Goal: Transaction & Acquisition: Book appointment/travel/reservation

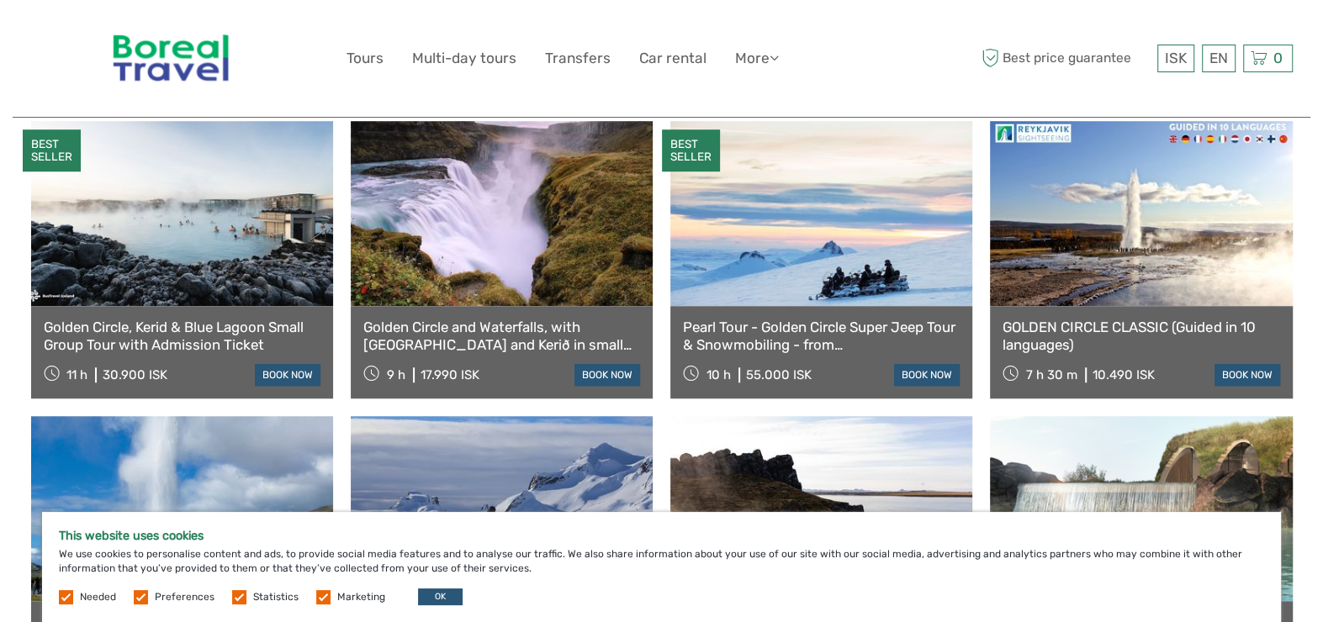
scroll to position [925, 0]
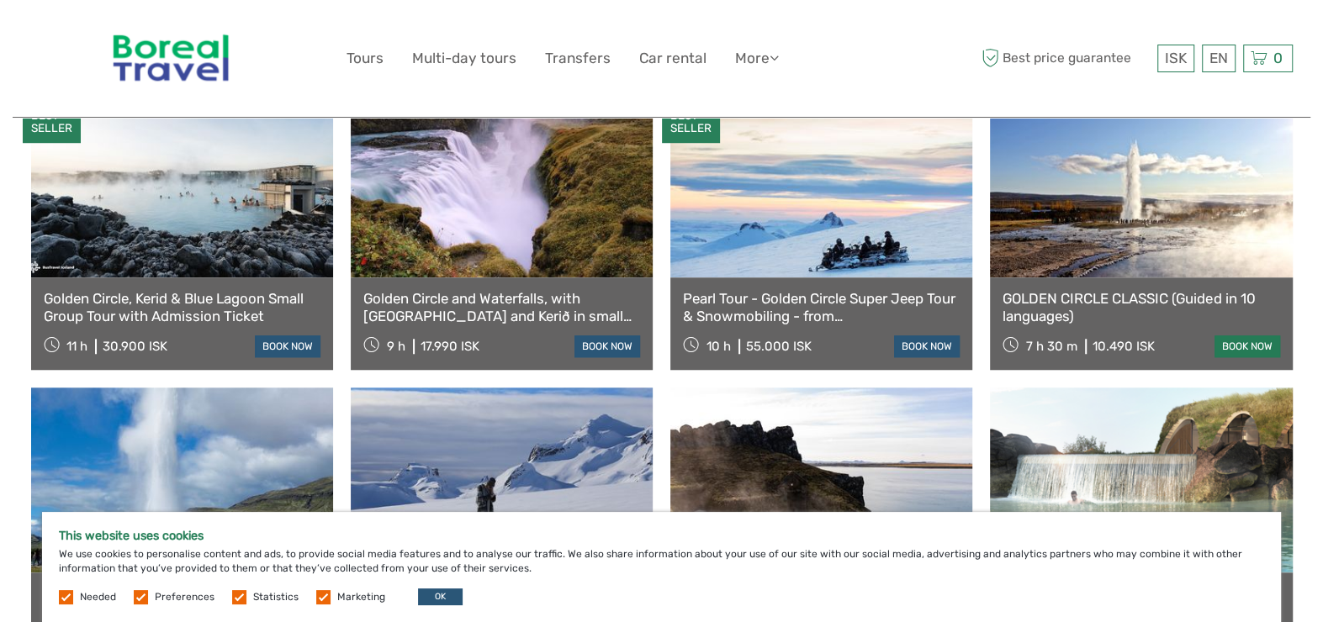
click at [1241, 336] on link "book now" at bounding box center [1247, 347] width 66 height 22
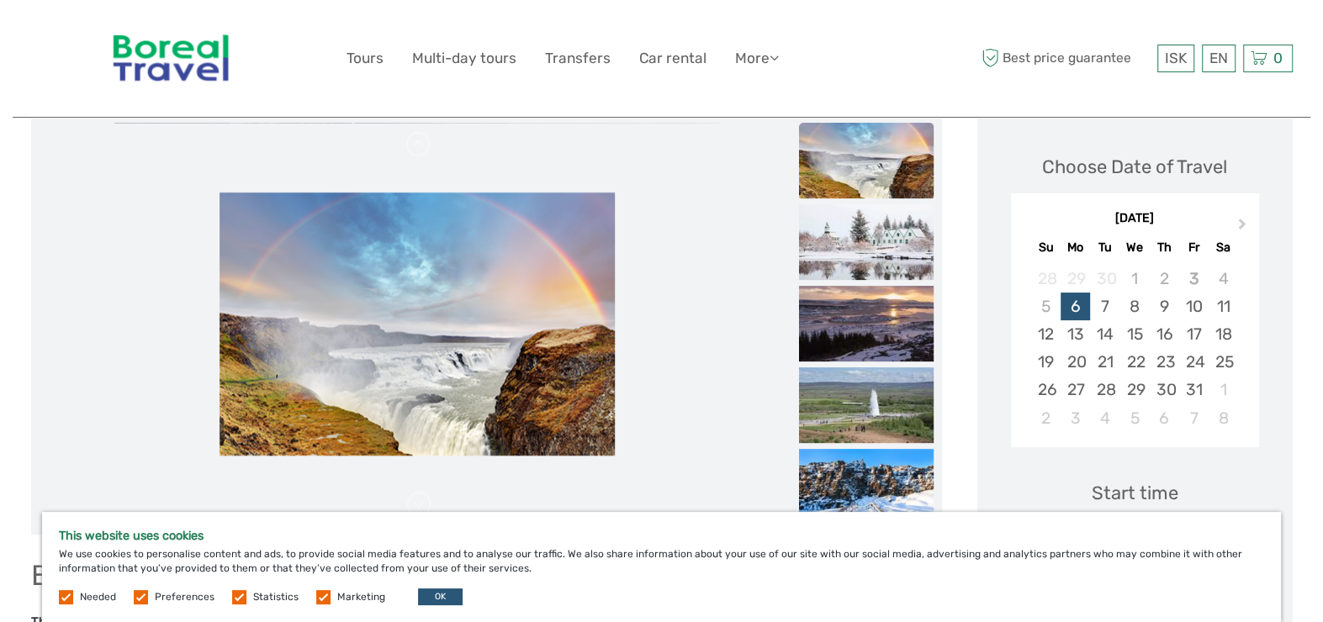
scroll to position [84, 0]
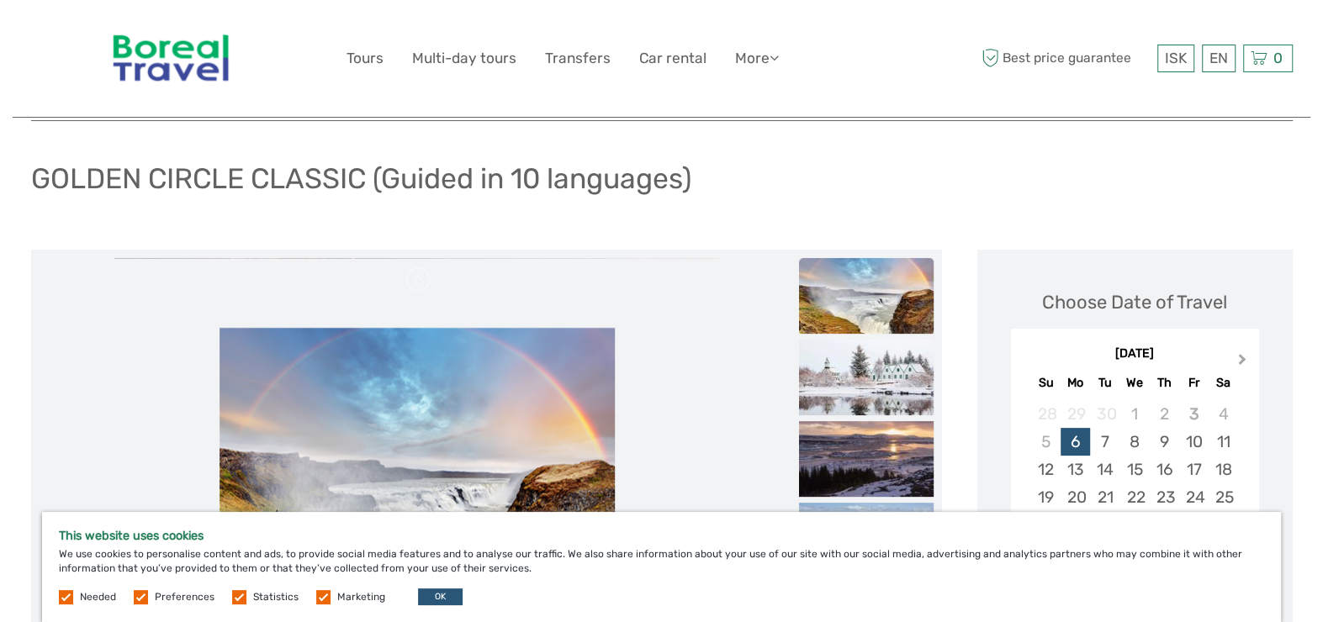
click at [1243, 354] on button "Next Month" at bounding box center [1243, 363] width 27 height 27
click at [1242, 356] on span "Next Month" at bounding box center [1242, 363] width 0 height 24
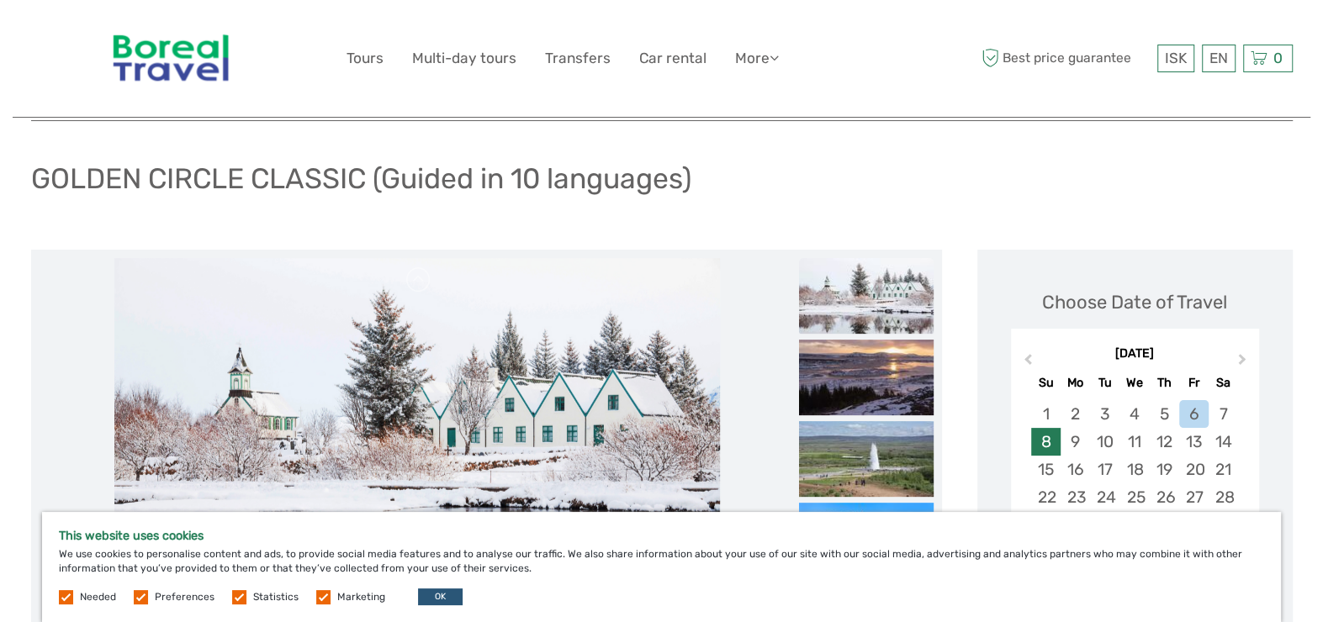
click at [1046, 440] on div "8" at bounding box center [1045, 442] width 29 height 28
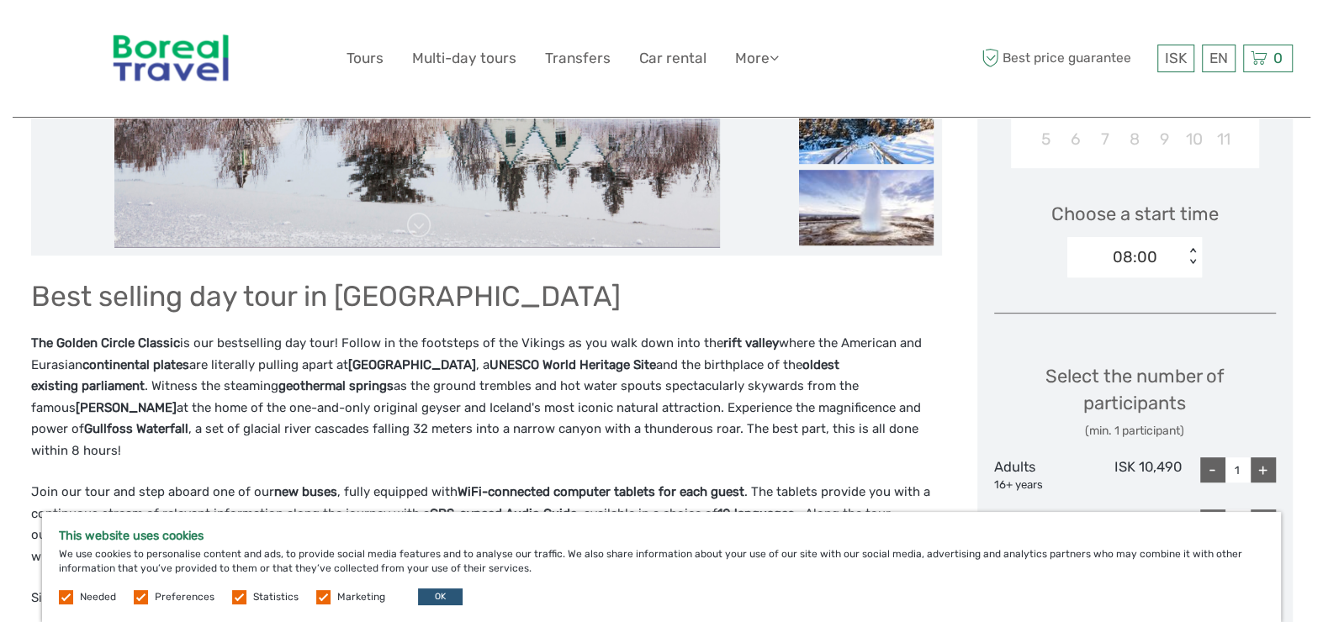
scroll to position [505, 0]
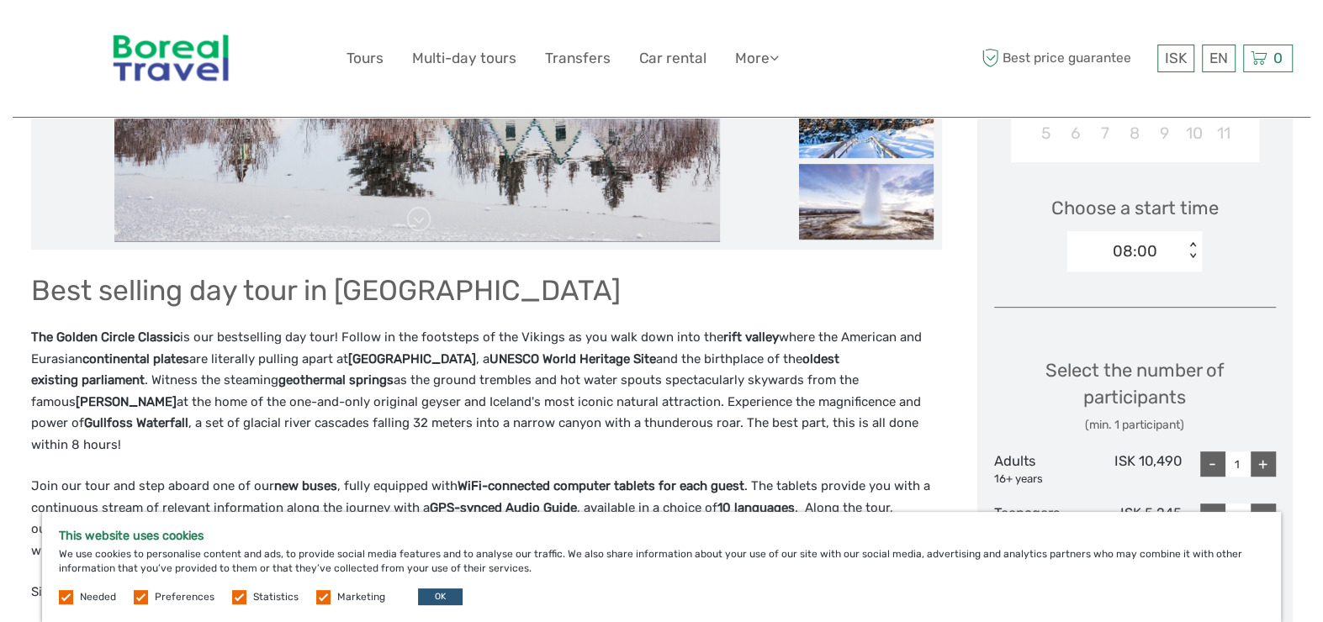
click at [1192, 255] on div "< >" at bounding box center [1193, 251] width 14 height 18
click at [1134, 336] on div "10:00" at bounding box center [1135, 330] width 118 height 29
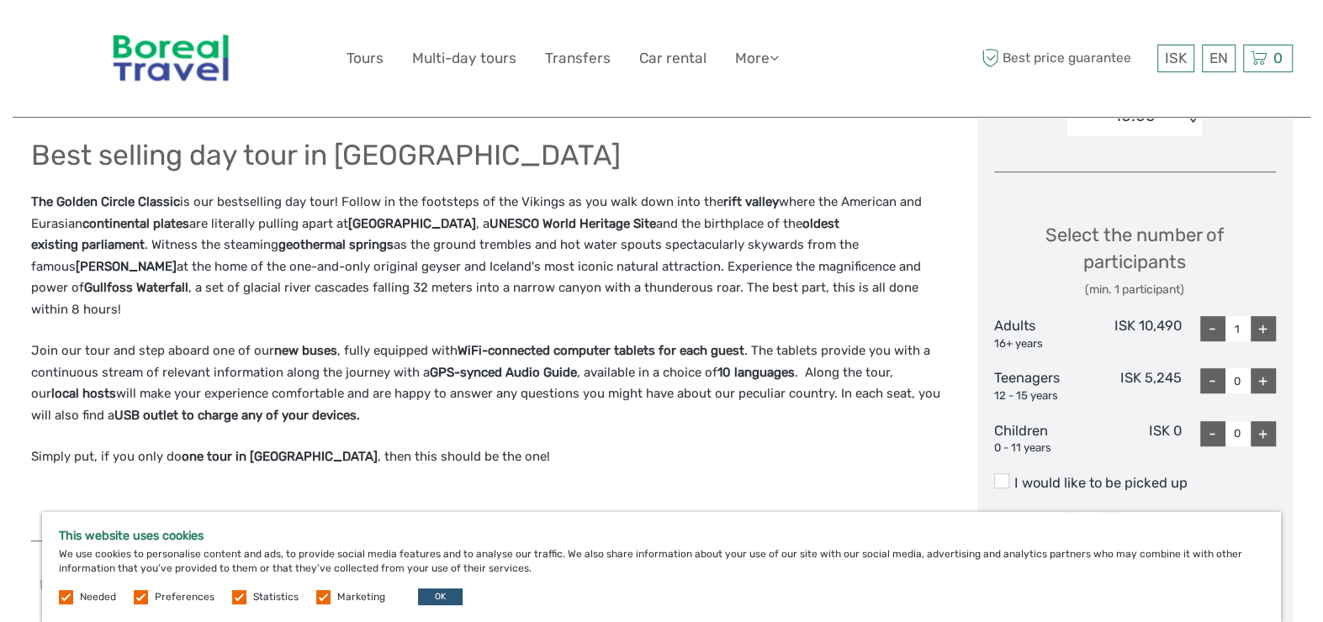
scroll to position [673, 0]
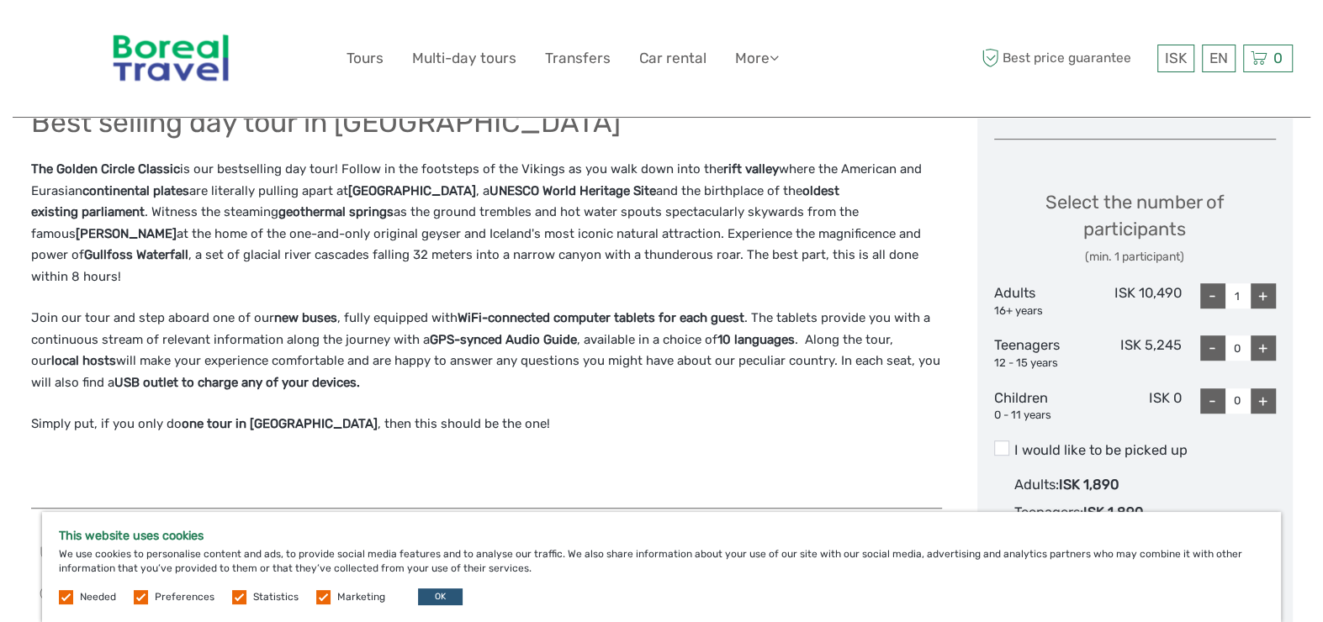
click at [1269, 296] on div "+" at bounding box center [1262, 295] width 25 height 25
type input "2"
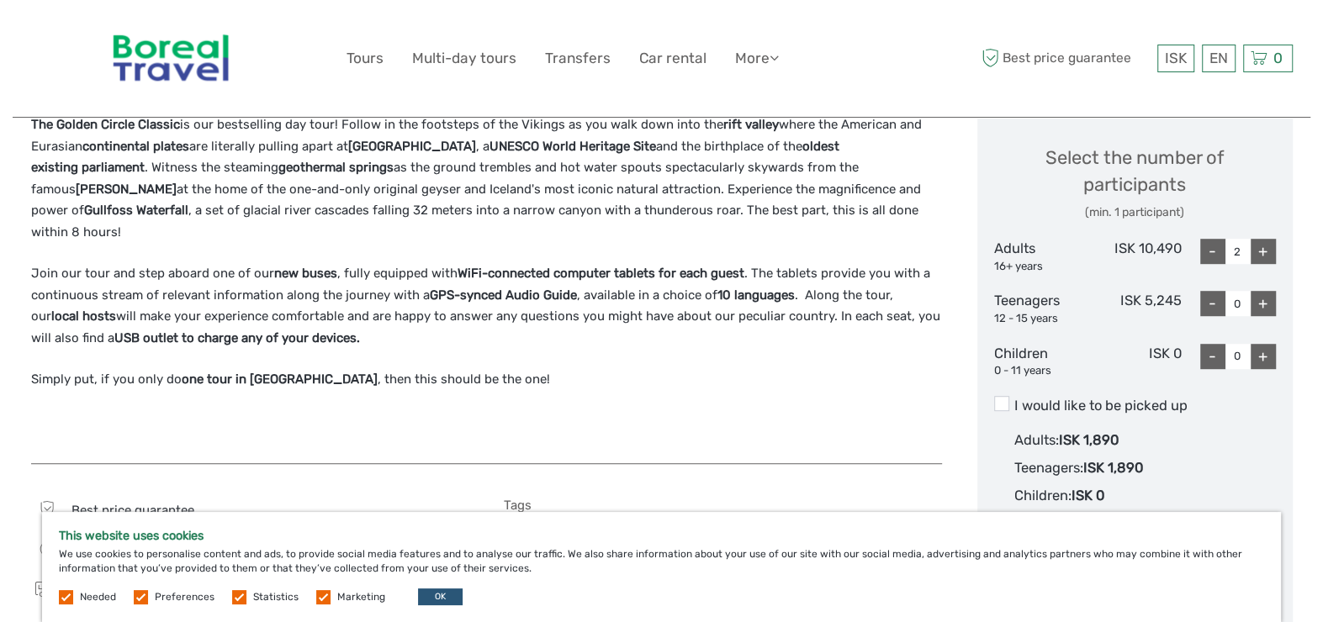
scroll to position [757, 0]
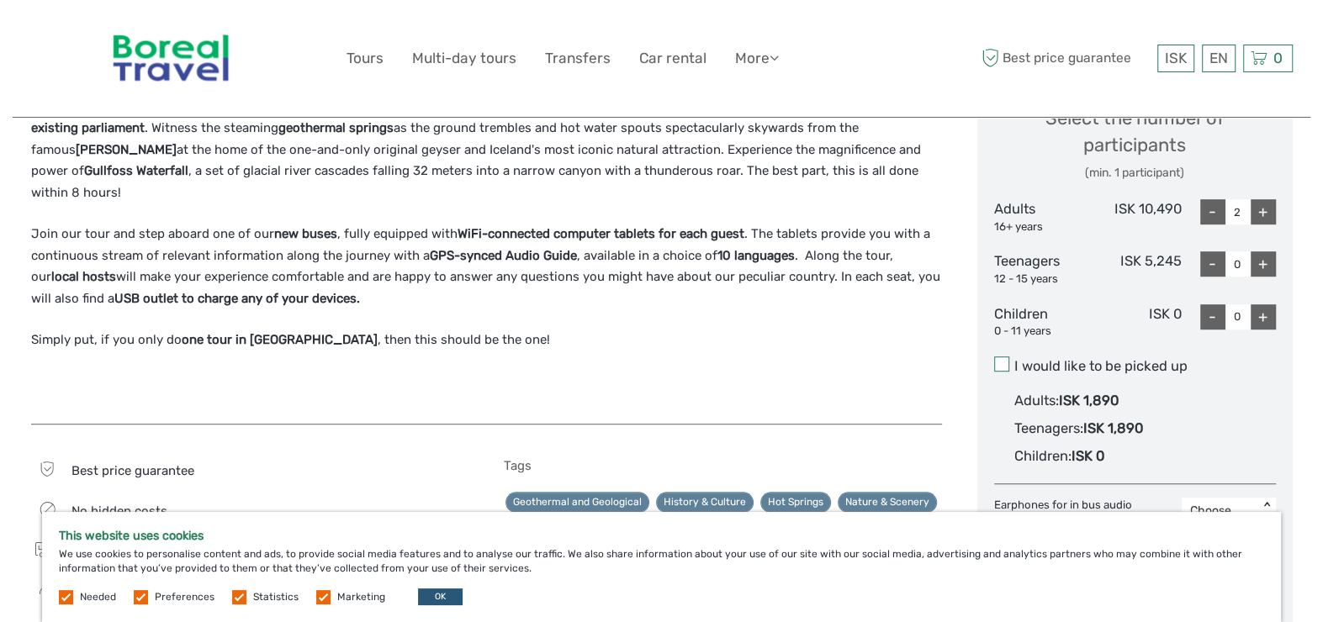
click at [997, 369] on span at bounding box center [1001, 364] width 15 height 15
click at [1014, 360] on input "I would like to be picked up" at bounding box center [1014, 360] width 0 height 0
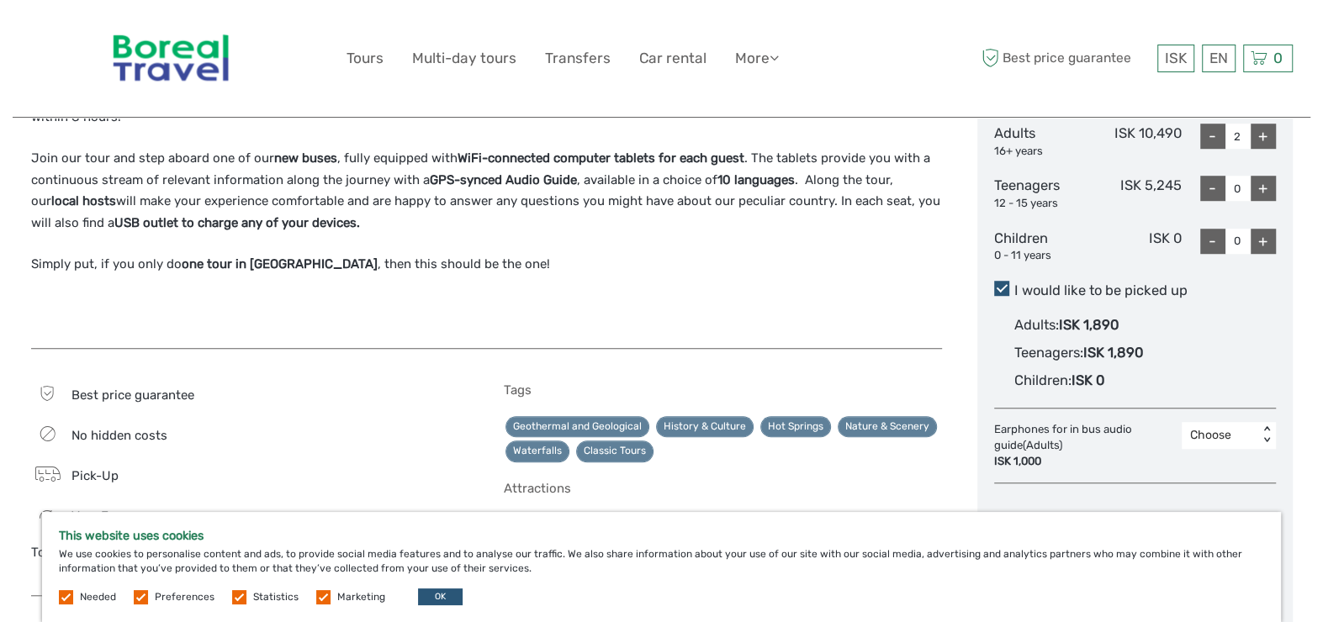
scroll to position [925, 0]
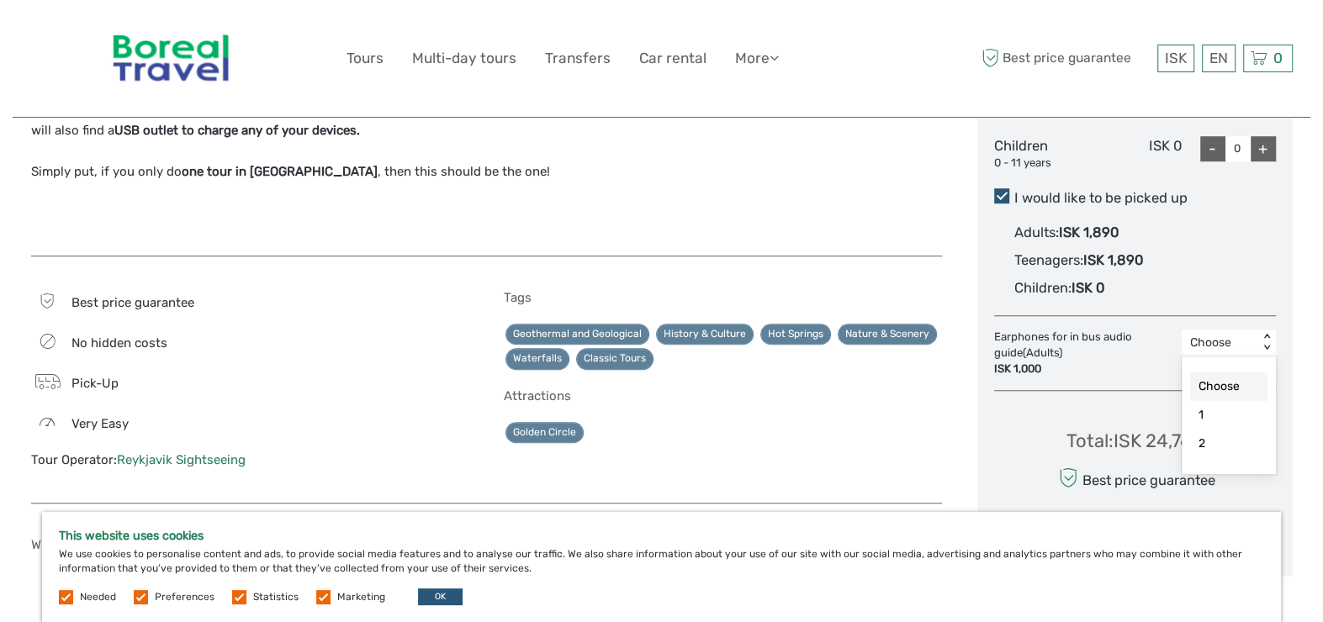
click at [1246, 345] on div "Choose" at bounding box center [1220, 343] width 60 height 17
drag, startPoint x: 1217, startPoint y: 447, endPoint x: 1211, endPoint y: 461, distance: 15.5
click at [1213, 464] on div "Choose 1 2" at bounding box center [1229, 416] width 94 height 118
click at [1212, 451] on div "2" at bounding box center [1228, 444] width 77 height 29
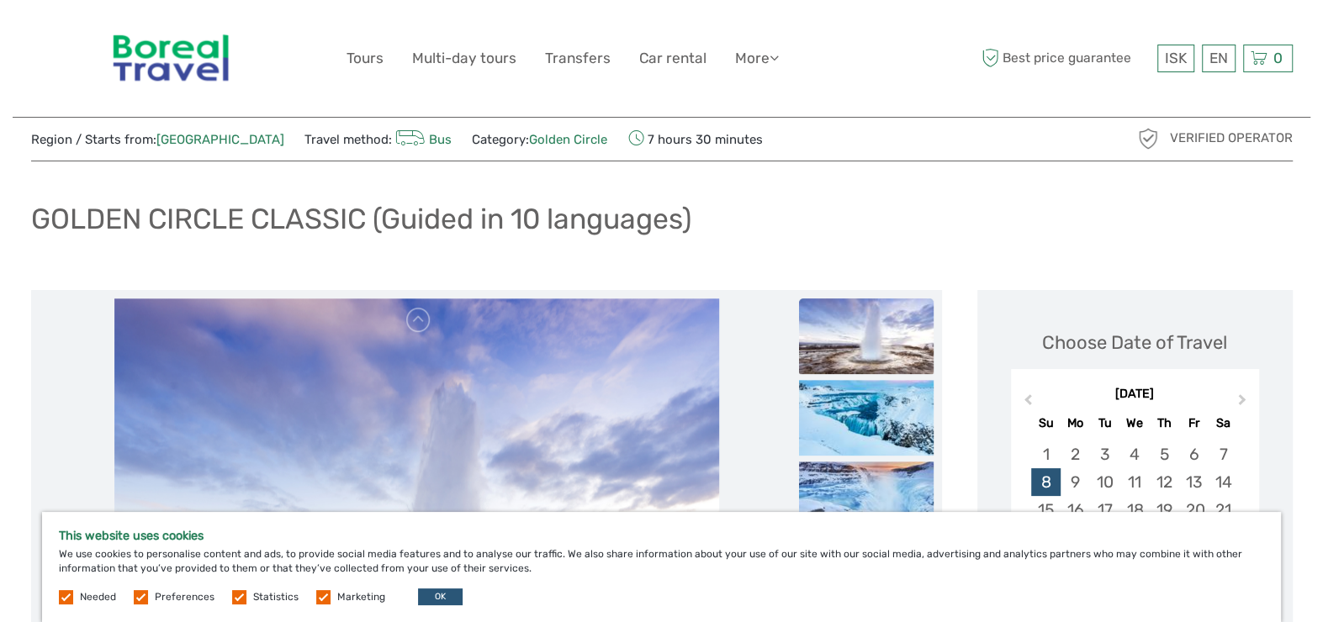
scroll to position [84, 0]
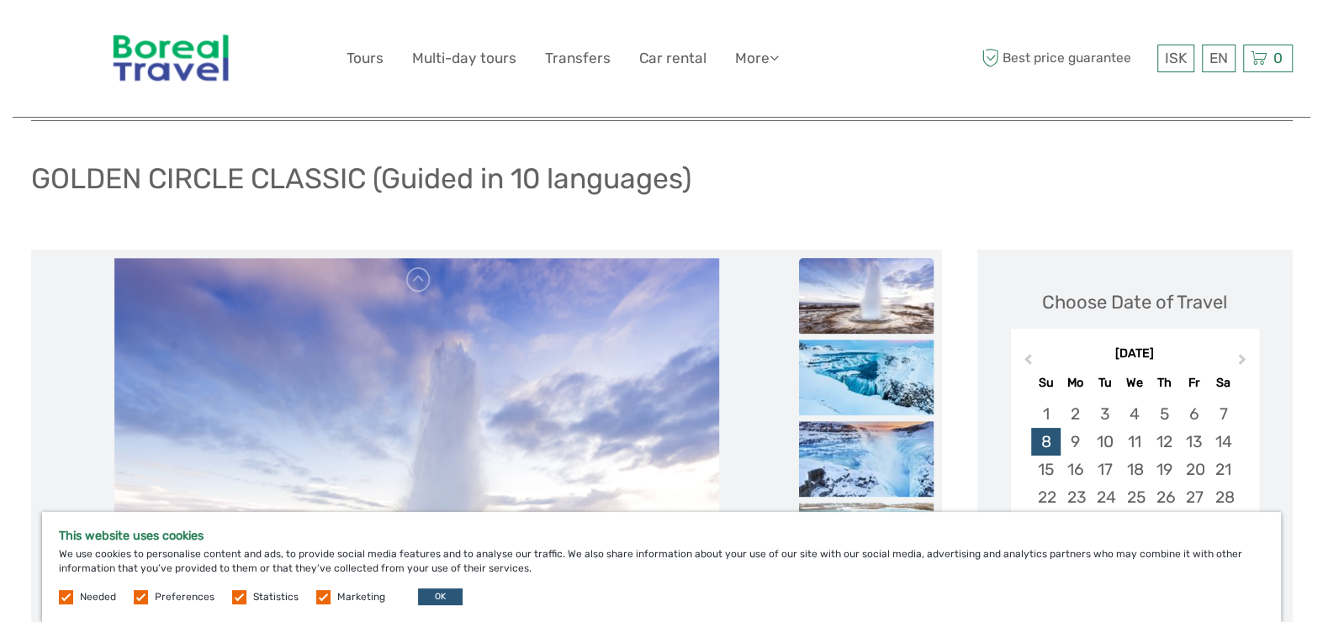
drag, startPoint x: 496, startPoint y: 185, endPoint x: 455, endPoint y: 198, distance: 43.3
click at [455, 198] on div "GOLDEN CIRCLE CLASSIC (Guided in 10 languages)" at bounding box center [661, 185] width 1261 height 61
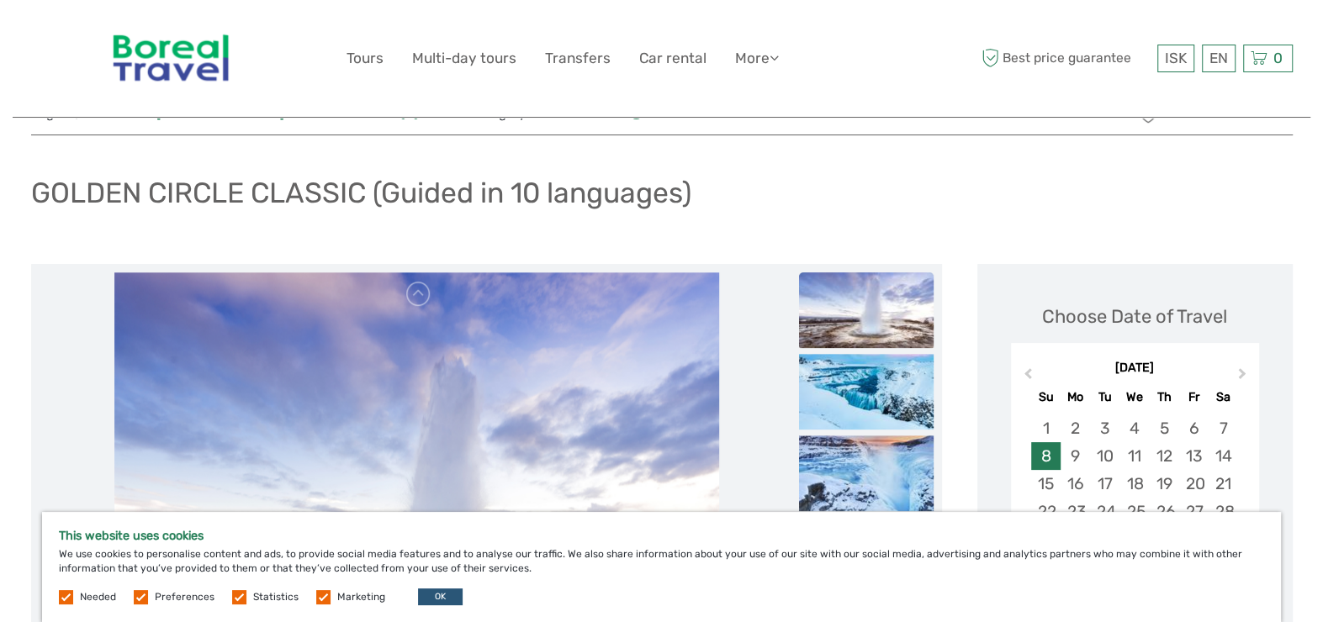
scroll to position [168, 0]
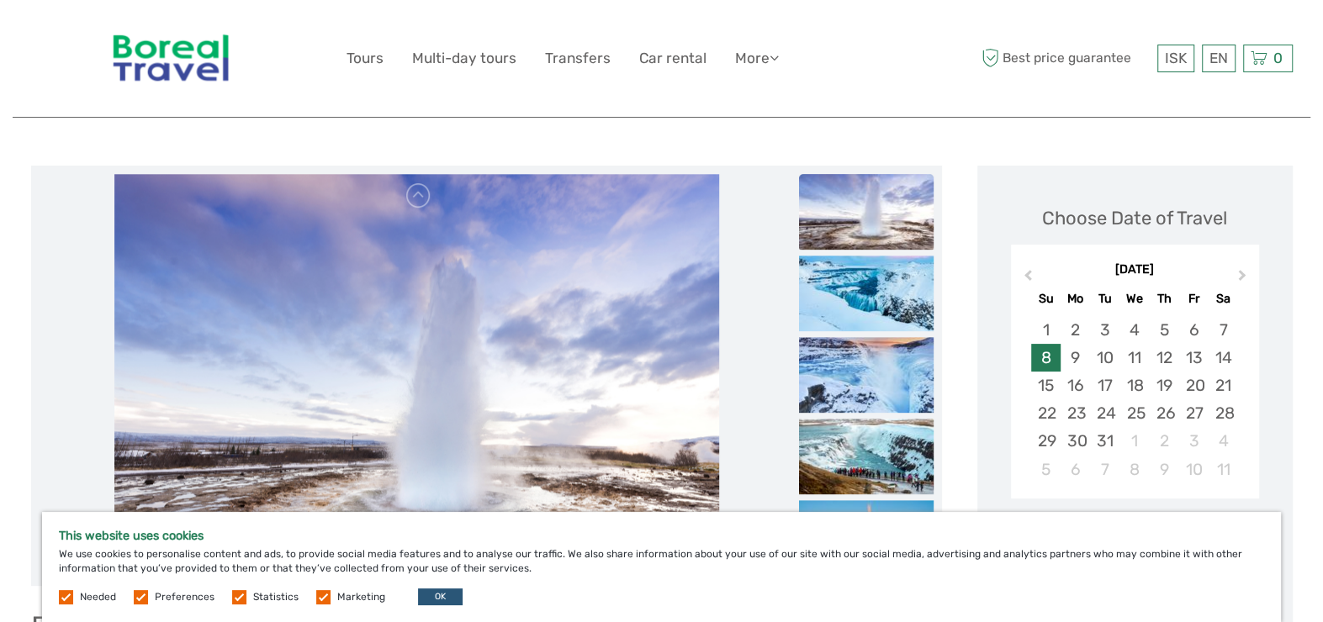
click at [1047, 353] on div "8" at bounding box center [1045, 358] width 29 height 28
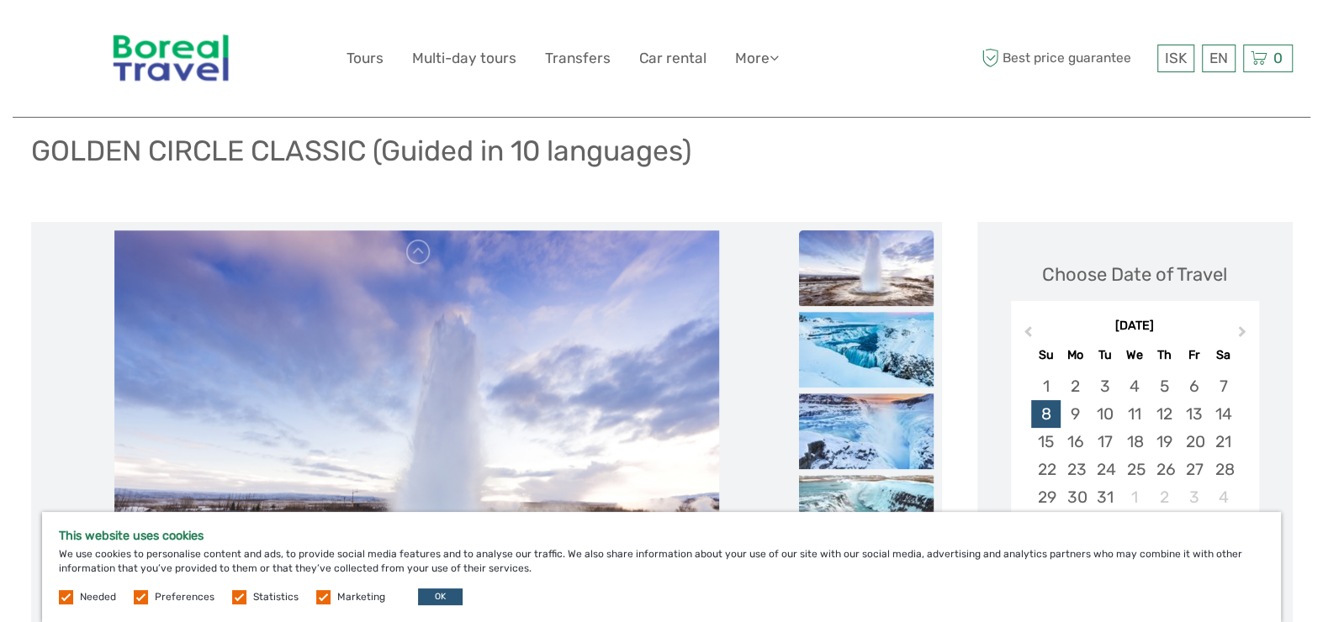
scroll to position [0, 0]
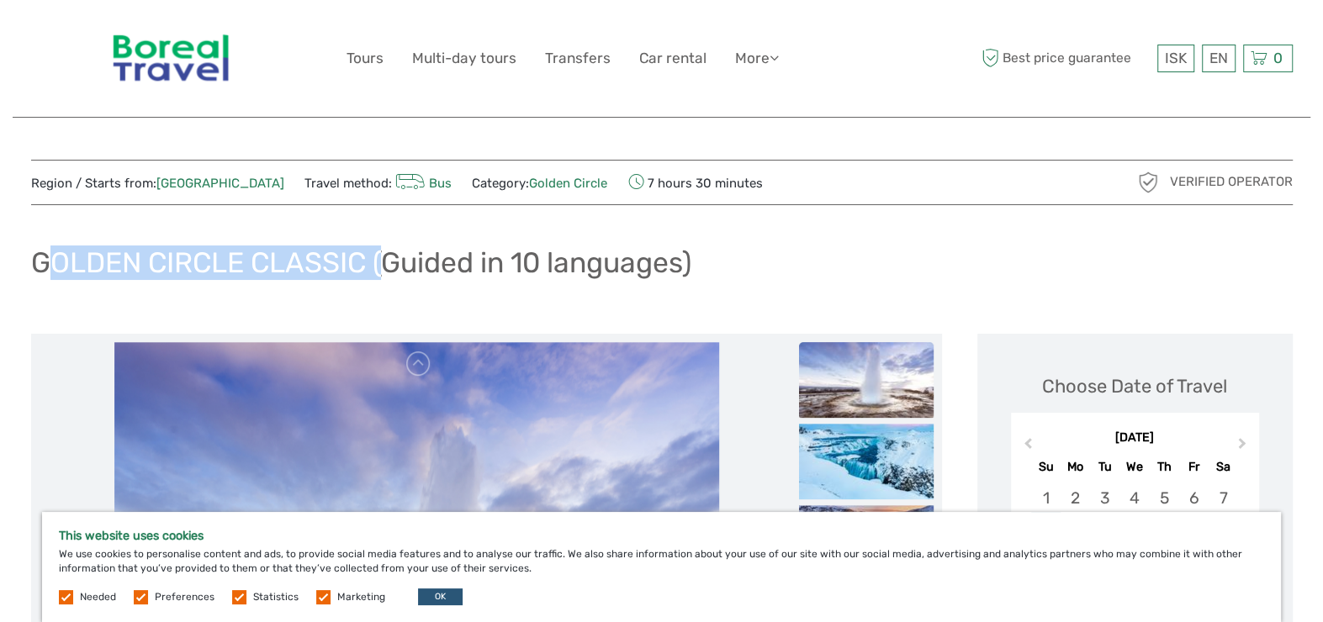
drag, startPoint x: 372, startPoint y: 262, endPoint x: 34, endPoint y: 268, distance: 337.3
click at [34, 268] on h1 "GOLDEN CIRCLE CLASSIC (Guided in 10 languages)" at bounding box center [361, 263] width 660 height 34
copy h1 "GOLDEN CIRCLE CLASSIC"
